Goal: Information Seeking & Learning: Learn about a topic

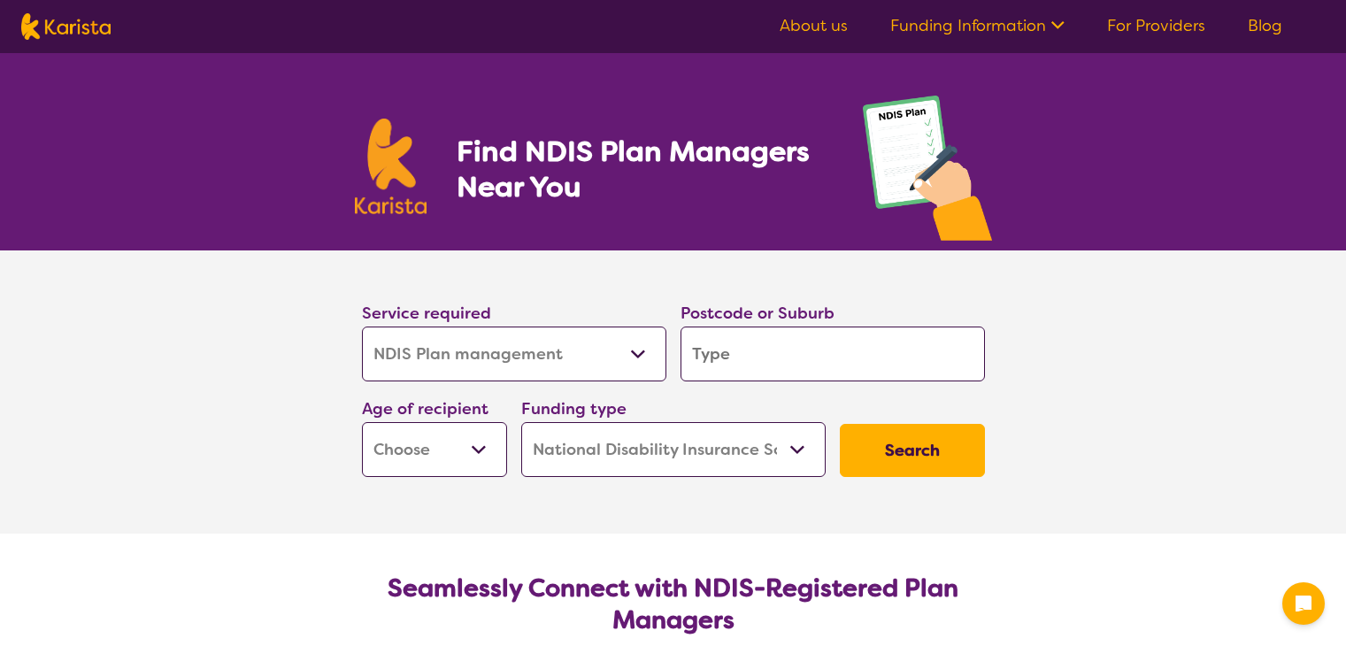
select select "NDIS Plan management"
select select "NDIS"
select select "NDIS Plan management"
select select "NDIS"
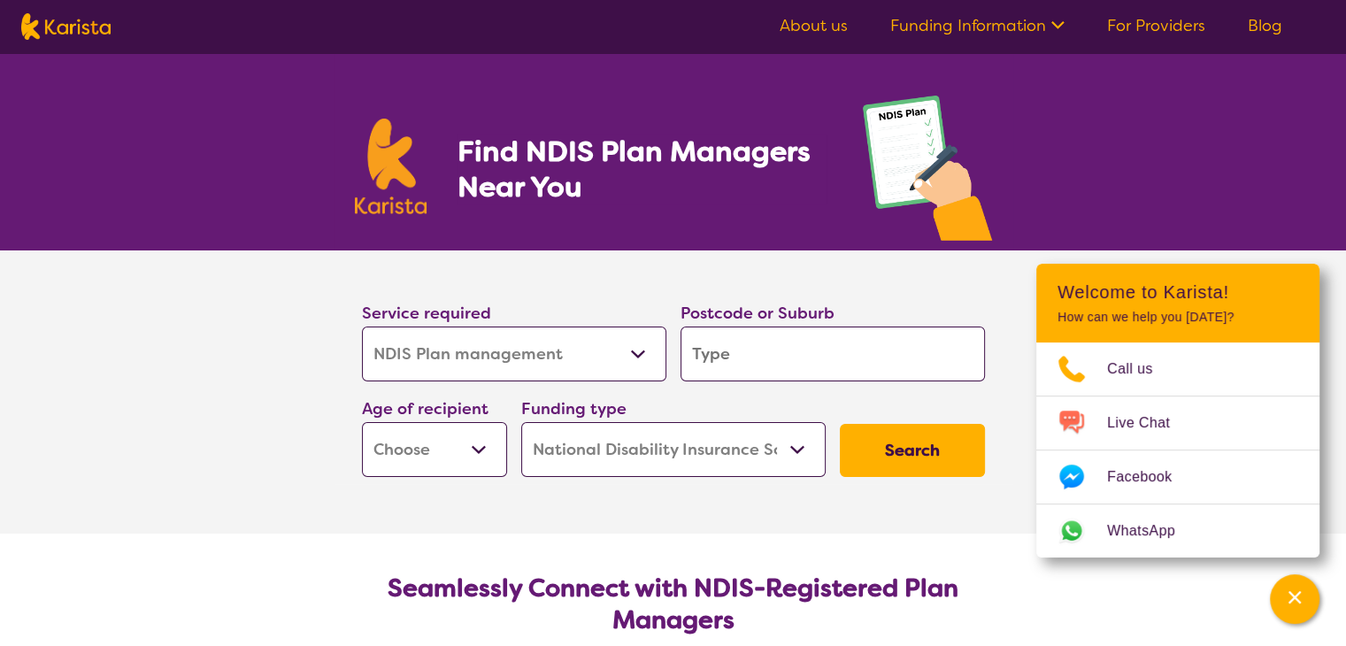
click at [771, 359] on input "search" at bounding box center [832, 354] width 304 height 55
type input "2"
type input "26"
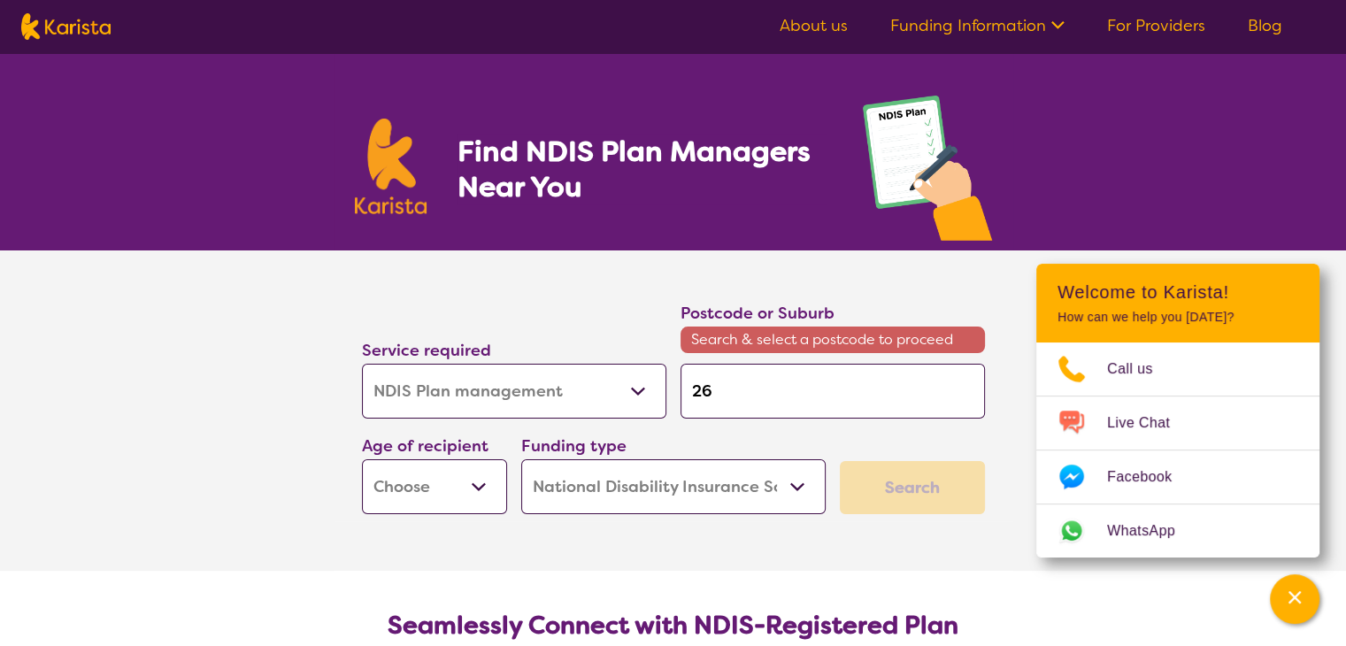
type input "261"
type input "2615"
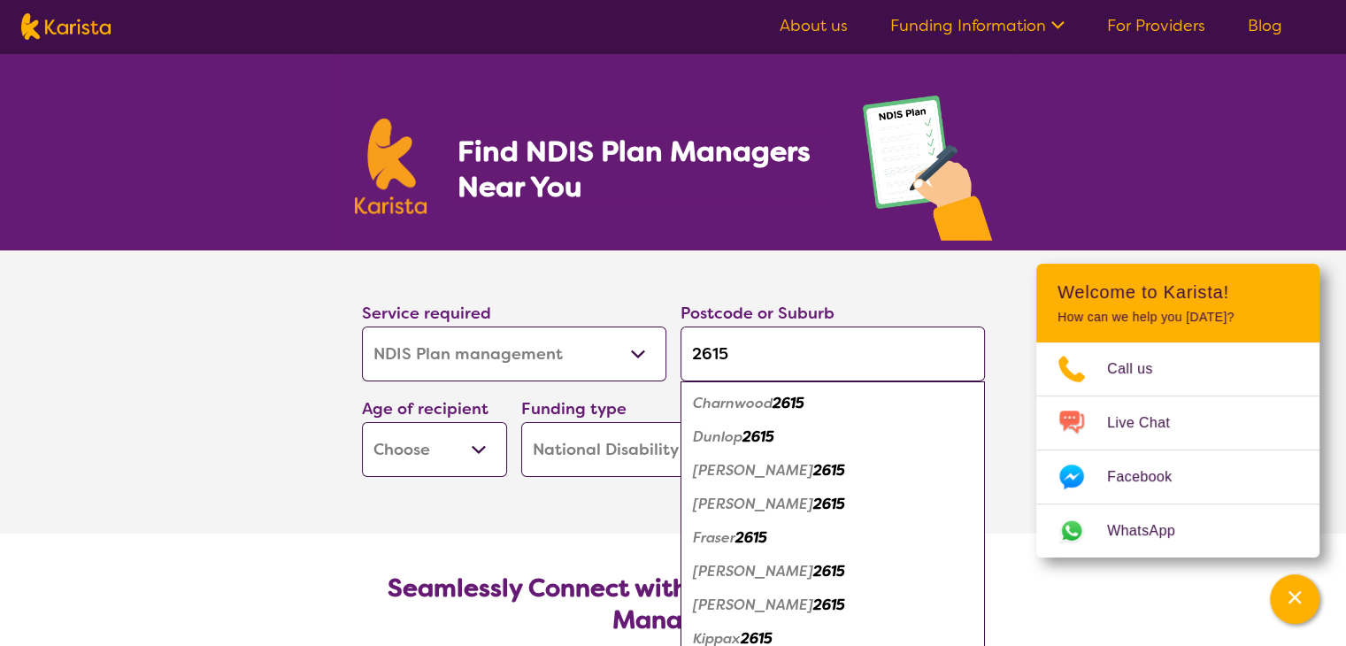
type input "2615"
click at [473, 441] on select "Early Childhood - 0 to 9 Child - 10 to 11 Adolescent - 12 to 17 Adult - 18 to 6…" at bounding box center [434, 449] width 145 height 55
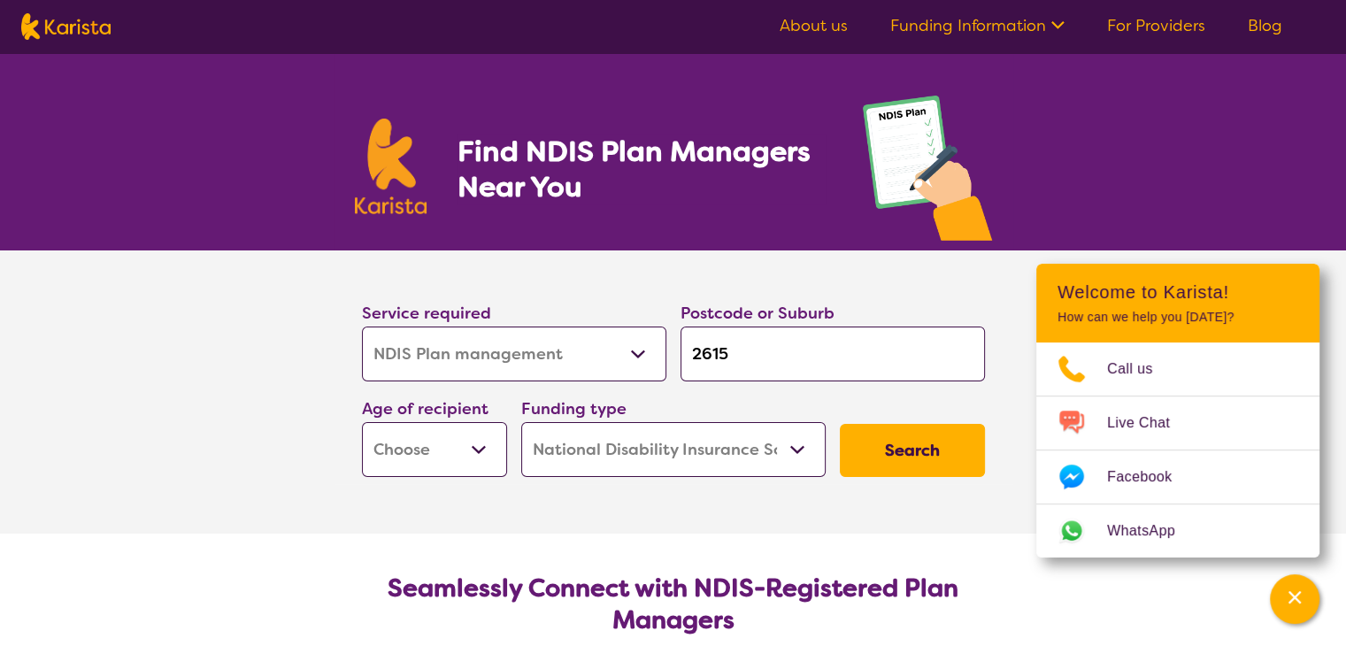
select select "AS"
click at [362, 422] on select "Early Childhood - 0 to 9 Child - 10 to 11 Adolescent - 12 to 17 Adult - 18 to 6…" at bounding box center [434, 449] width 145 height 55
select select "AS"
click at [765, 343] on input "2615" at bounding box center [832, 354] width 304 height 55
click at [680, 455] on select "Home Care Package (HCP) National Disability Insurance Scheme (NDIS) I don't know" at bounding box center [673, 449] width 304 height 55
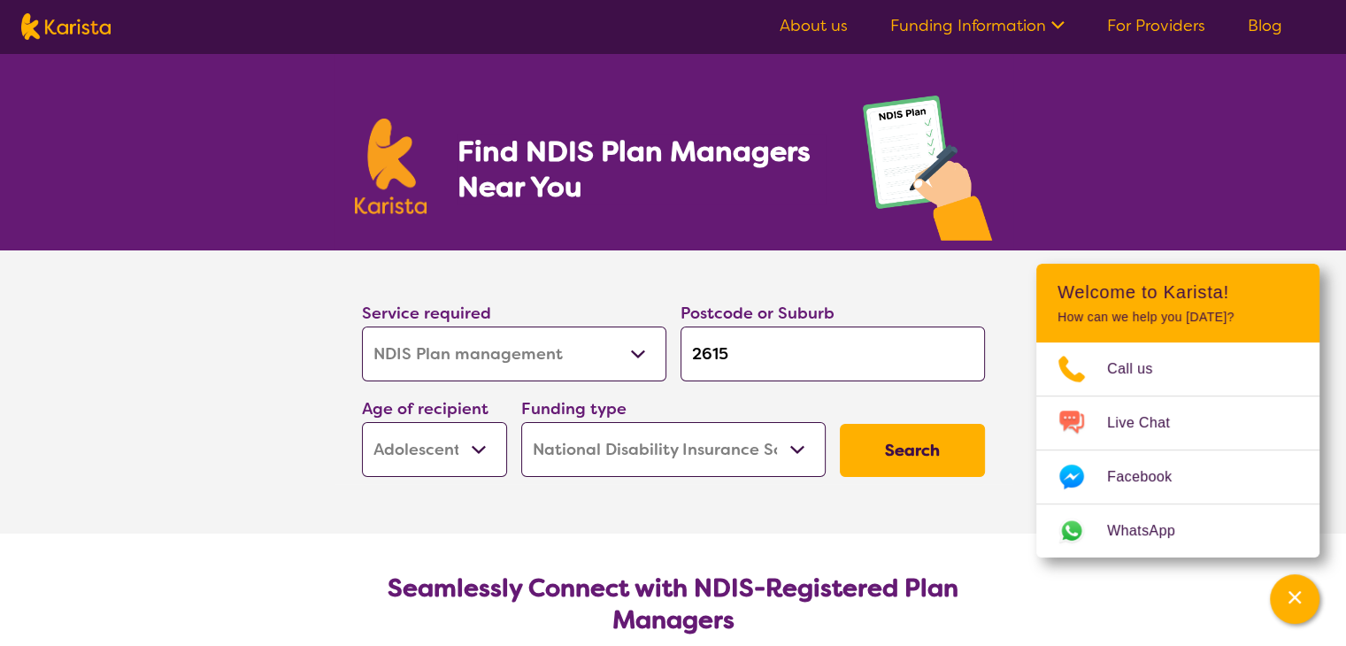
click at [521, 422] on select "Home Care Package (HCP) National Disability Insurance Scheme (NDIS) I don't know" at bounding box center [673, 449] width 304 height 55
click at [891, 454] on button "Search" at bounding box center [912, 450] width 145 height 53
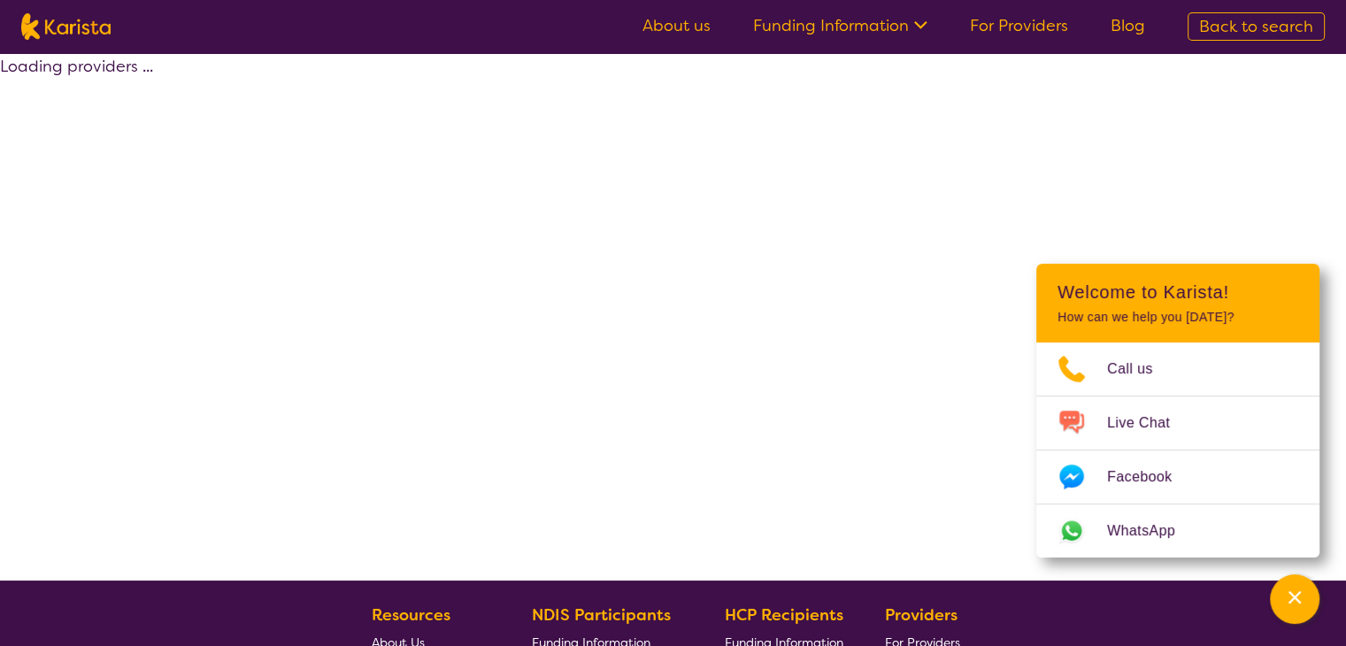
select select "by_score"
